Goal: Task Accomplishment & Management: Use online tool/utility

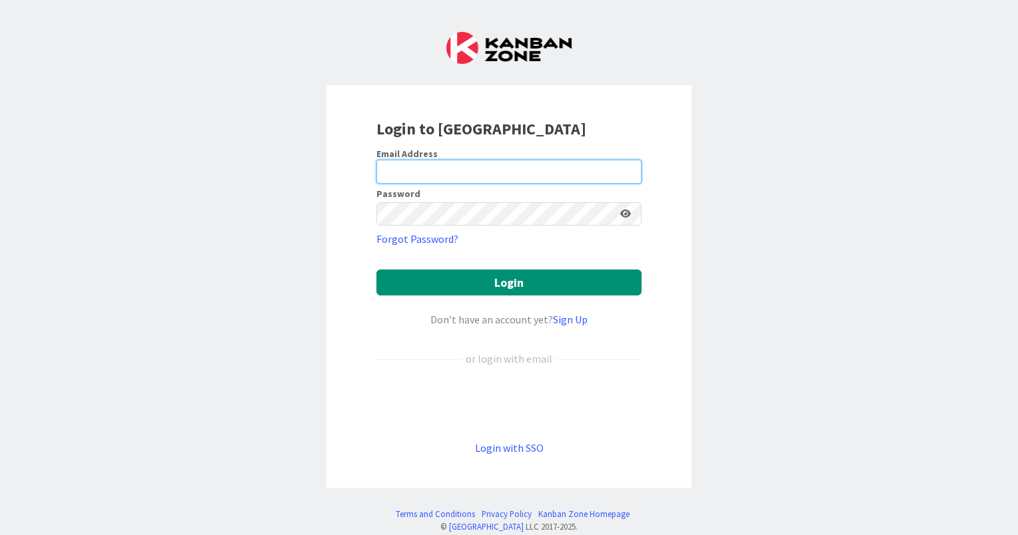
type input "[EMAIL_ADDRESS][DOMAIN_NAME]"
click at [620, 211] on icon at bounding box center [625, 213] width 11 height 9
click at [619, 211] on icon at bounding box center [625, 213] width 12 height 9
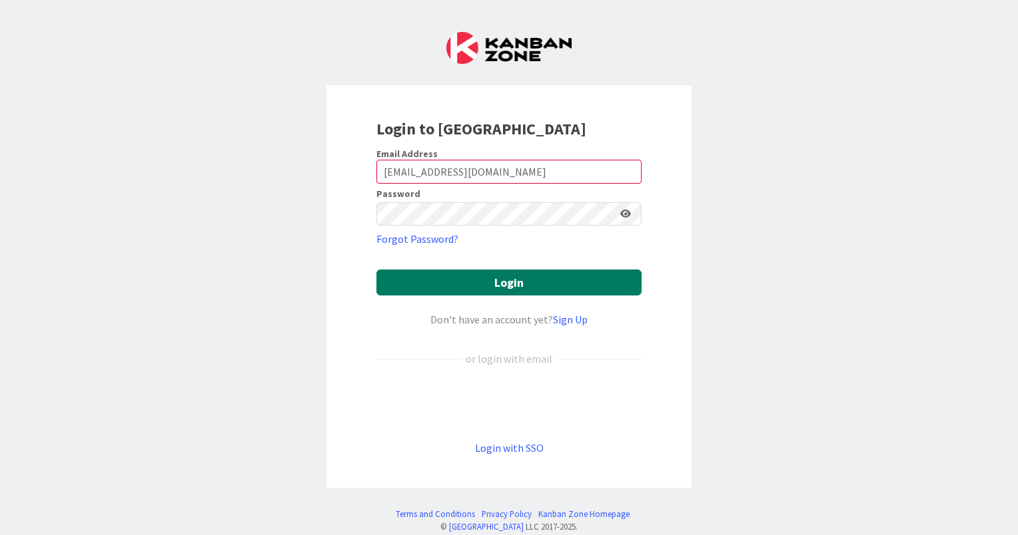
click at [527, 281] on button "Login" at bounding box center [508, 283] width 265 height 26
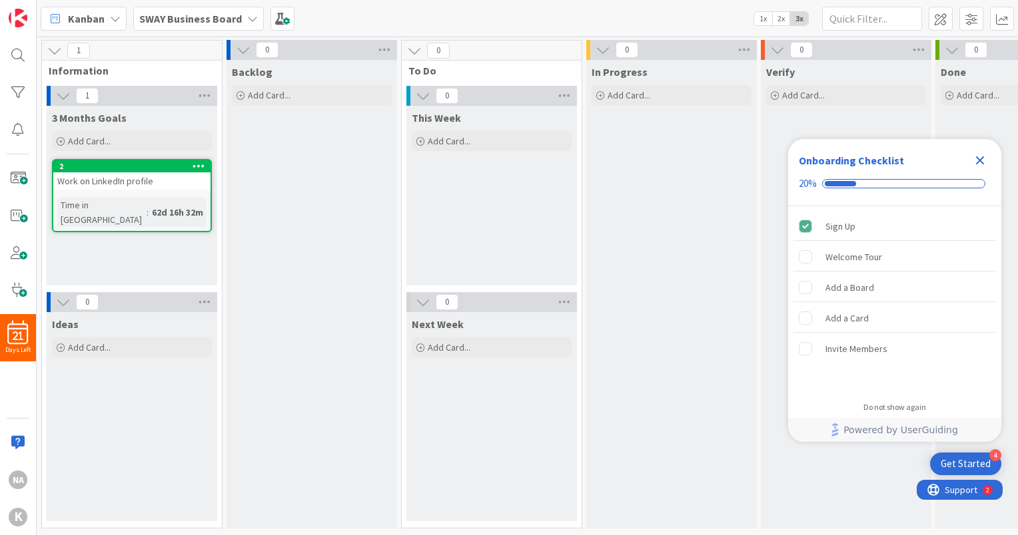
click at [978, 163] on icon "Close Checklist" at bounding box center [980, 161] width 16 height 16
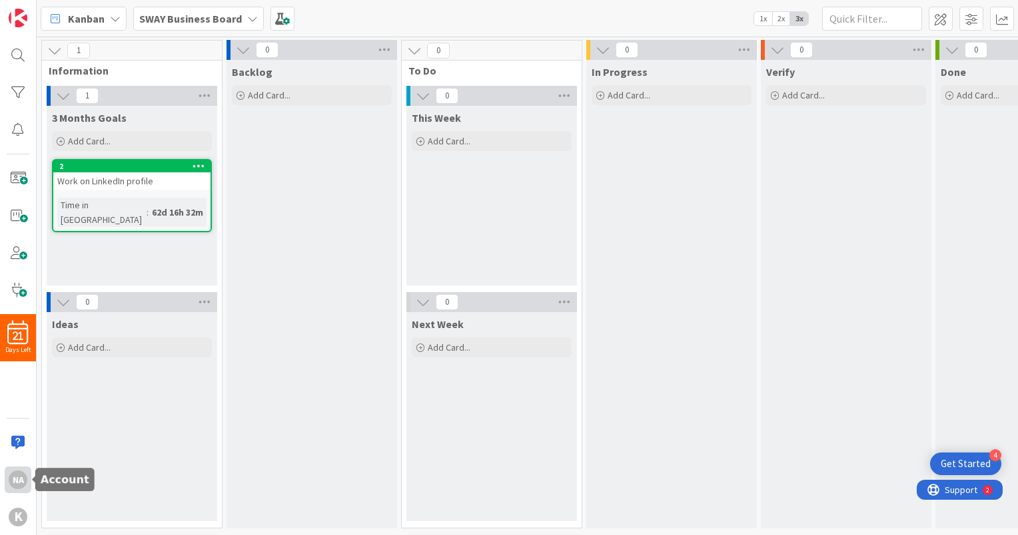
click at [16, 476] on div "NA" at bounding box center [18, 480] width 19 height 19
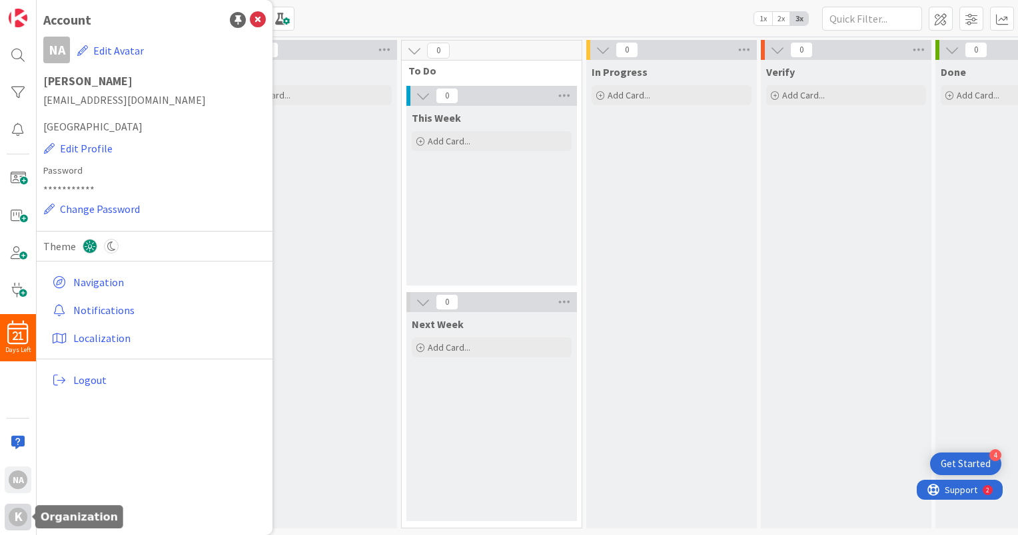
click at [15, 517] on div "K" at bounding box center [18, 517] width 19 height 19
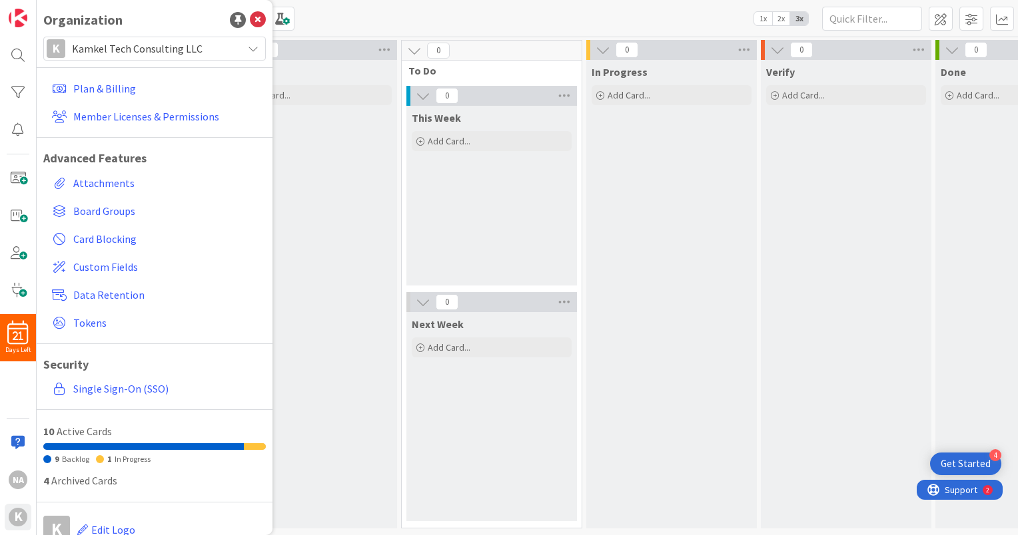
scroll to position [64, 0]
